Goal: Task Accomplishment & Management: Manage account settings

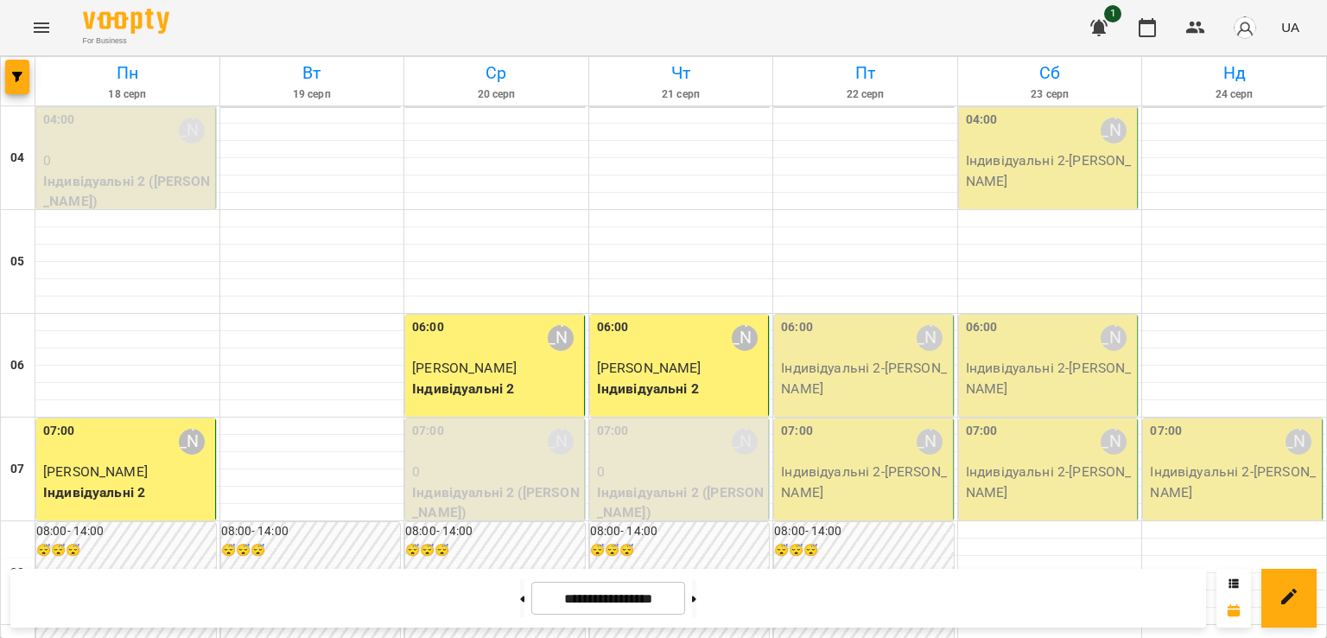
click at [861, 376] on p "Індивідуальні 2 - [PERSON_NAME]" at bounding box center [865, 378] width 168 height 41
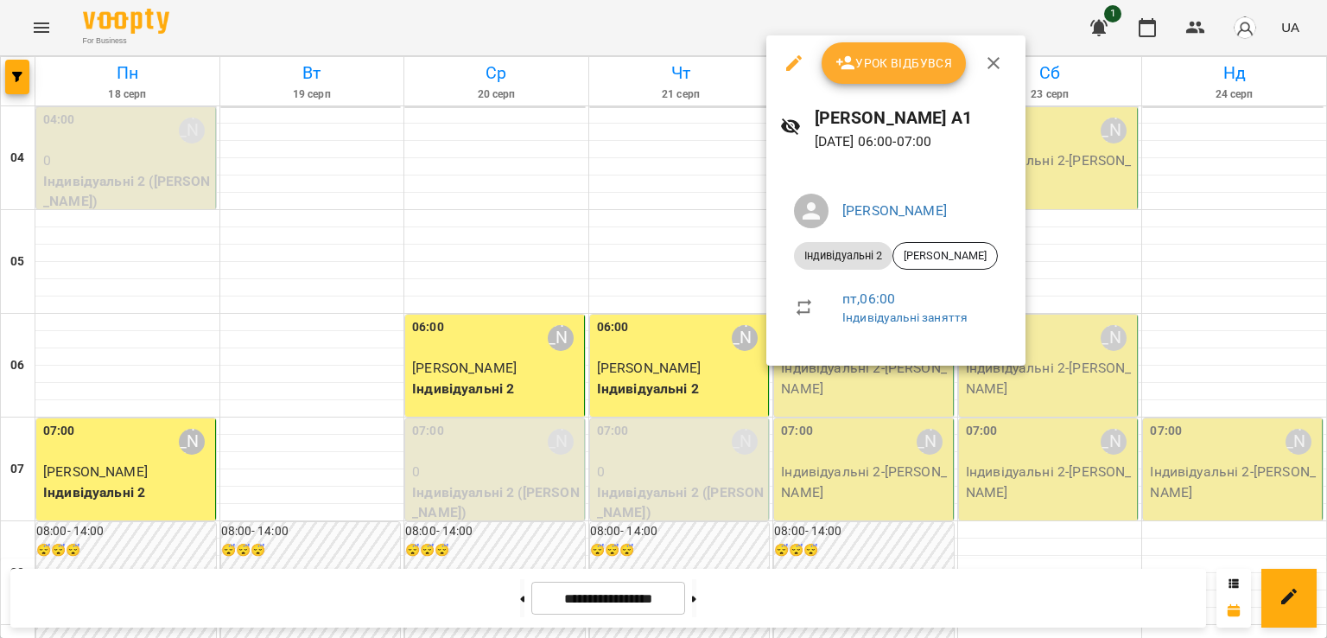
click at [880, 62] on span "Урок відбувся" at bounding box center [895, 63] width 118 height 21
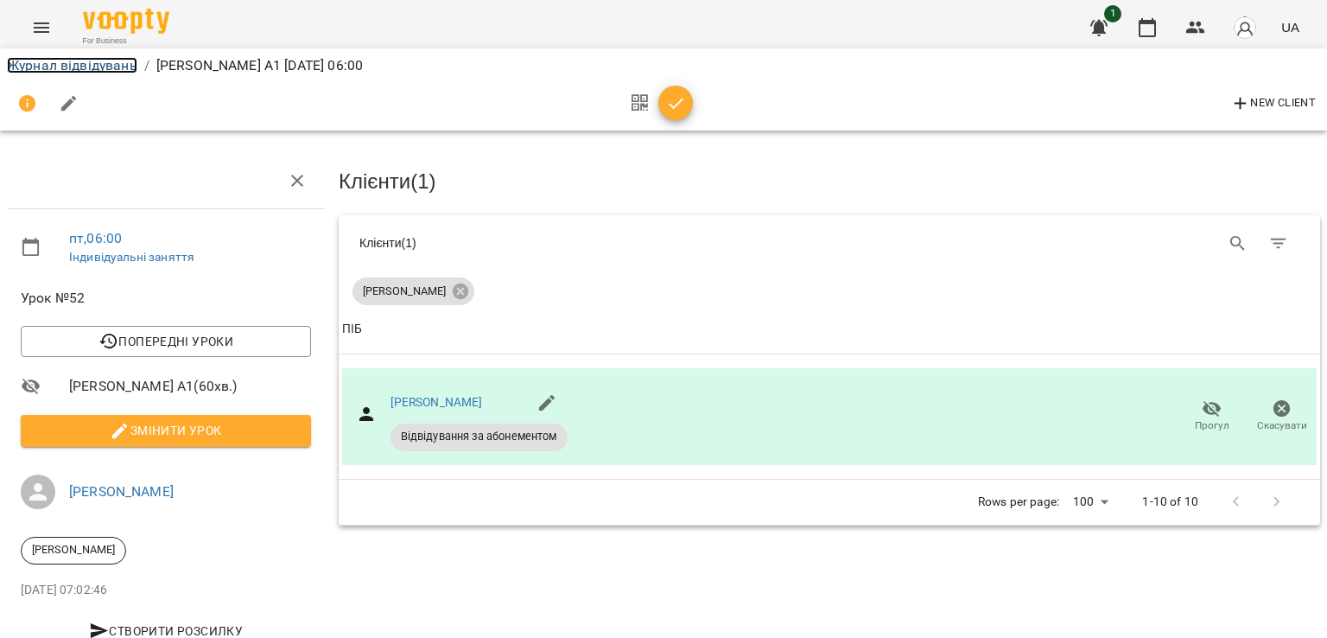
click at [107, 60] on link "Журнал відвідувань" at bounding box center [72, 65] width 130 height 16
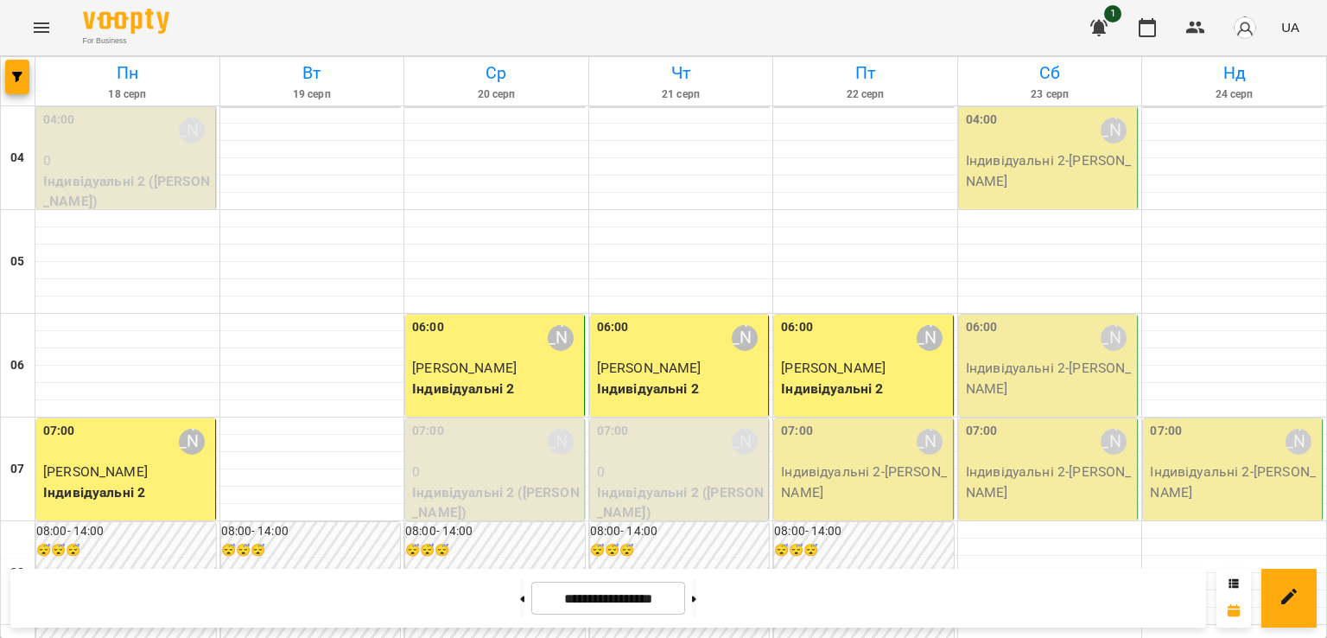
click at [872, 485] on p "Індивідуальні 2 - [PERSON_NAME]" at bounding box center [865, 481] width 168 height 41
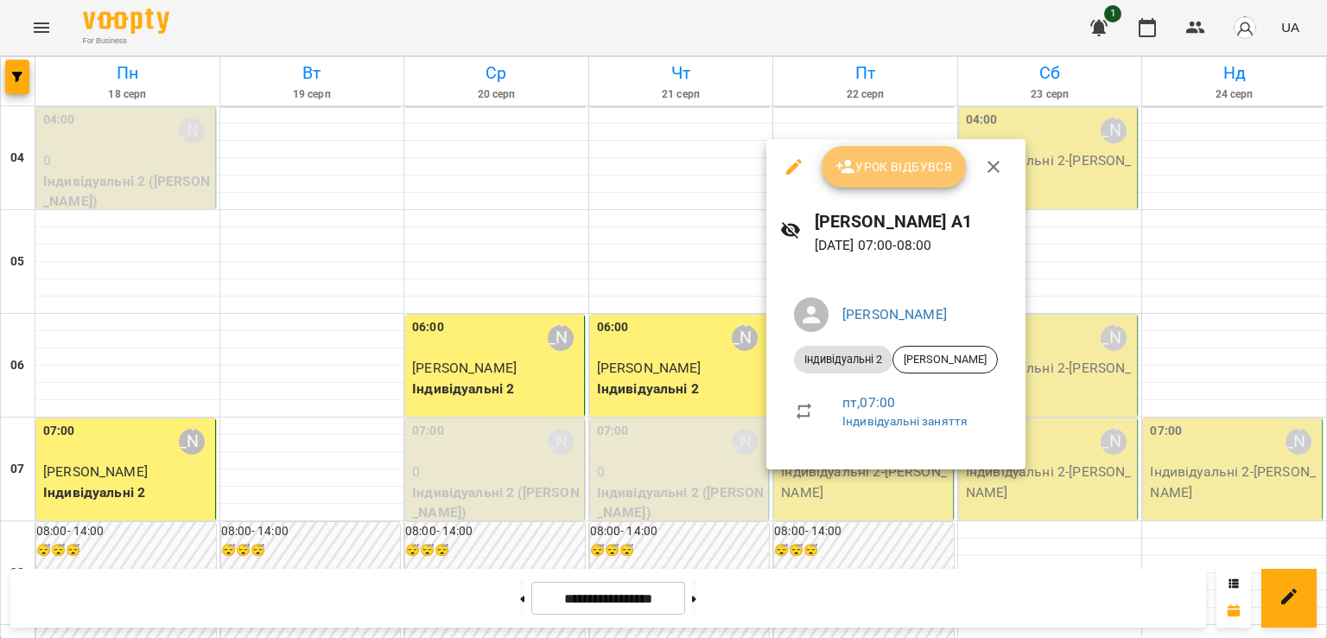
click at [875, 166] on span "Урок відбувся" at bounding box center [895, 166] width 118 height 21
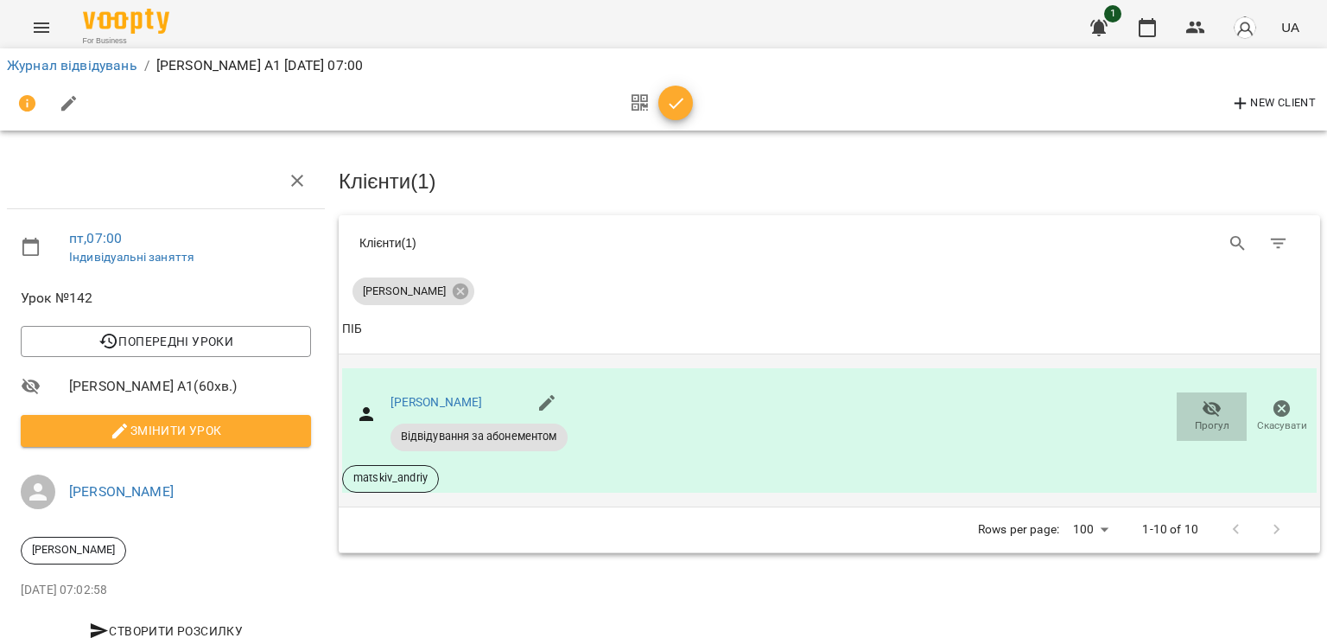
click at [1187, 411] on span "Прогул" at bounding box center [1211, 415] width 49 height 35
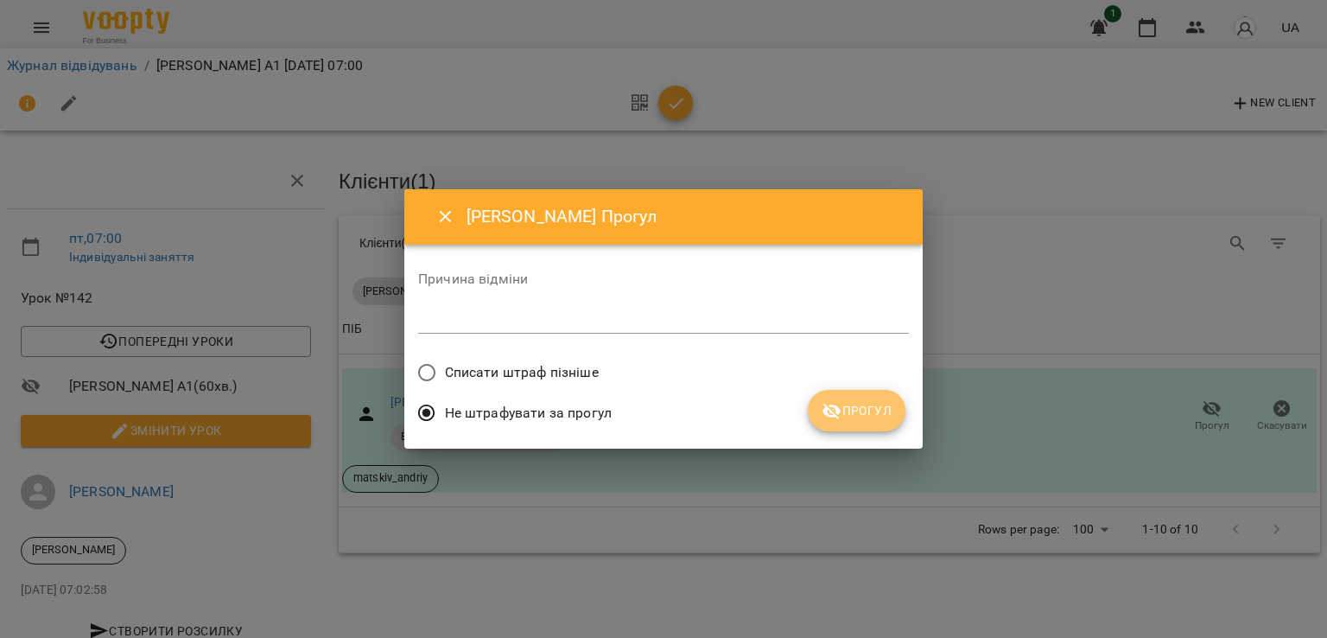
click at [837, 408] on icon "submit" at bounding box center [832, 412] width 19 height 16
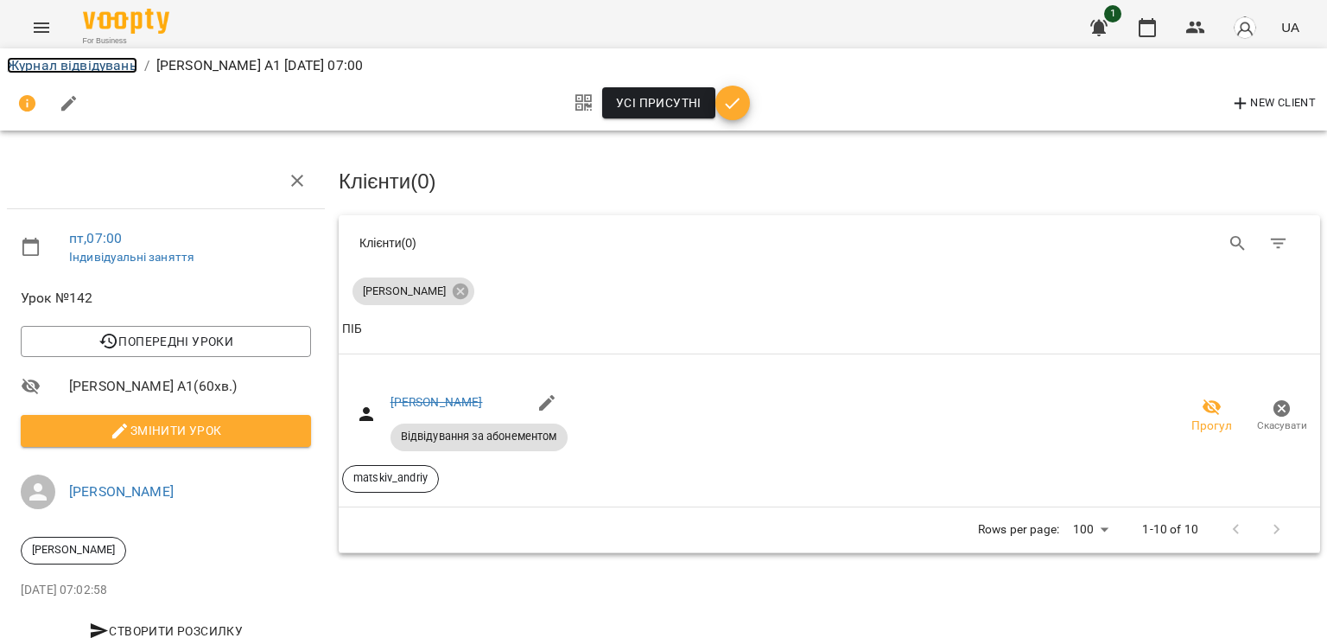
click at [87, 68] on link "Журнал відвідувань" at bounding box center [72, 65] width 130 height 16
